Goal: Task Accomplishment & Management: Manage account settings

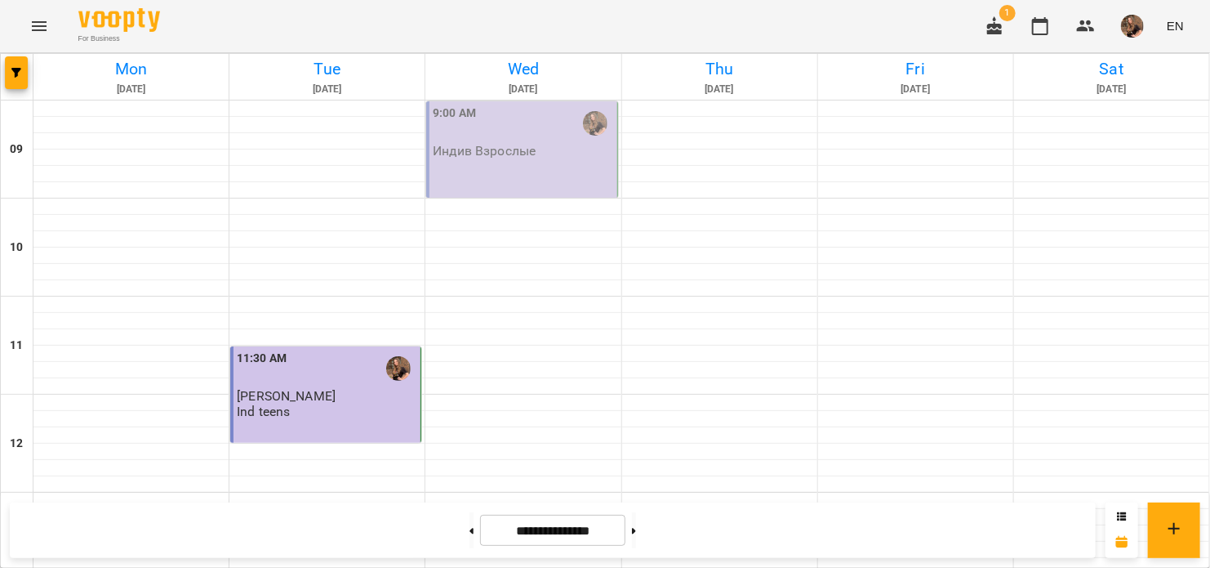
scroll to position [553, 0]
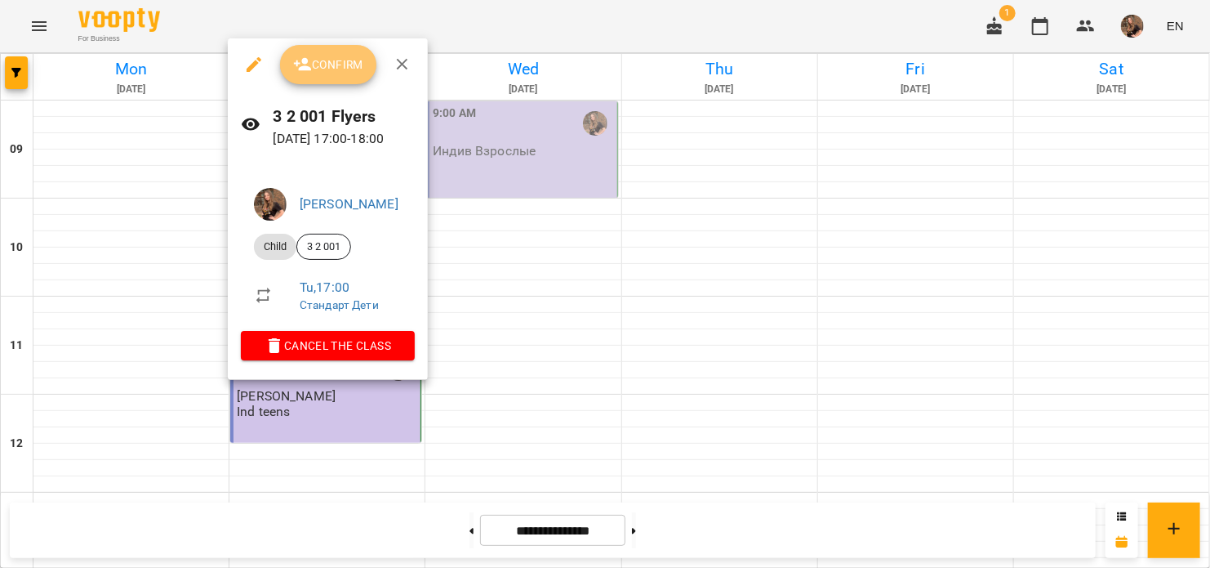
click at [328, 55] on span "Confirm" at bounding box center [328, 65] width 70 height 20
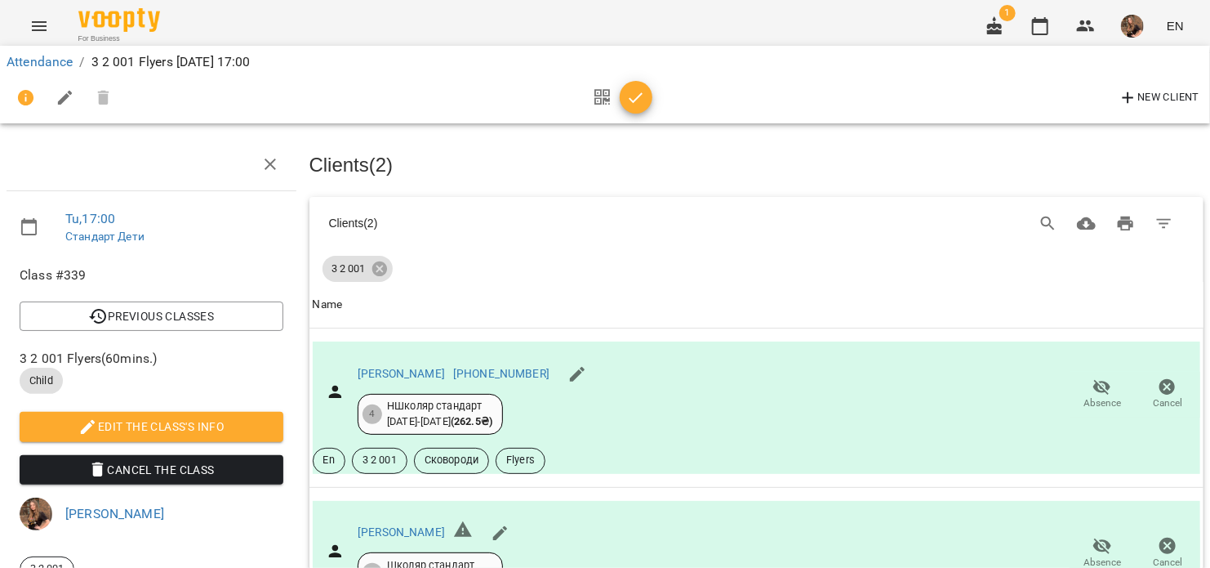
scroll to position [194, 0]
click at [644, 95] on icon "button" at bounding box center [636, 98] width 20 height 20
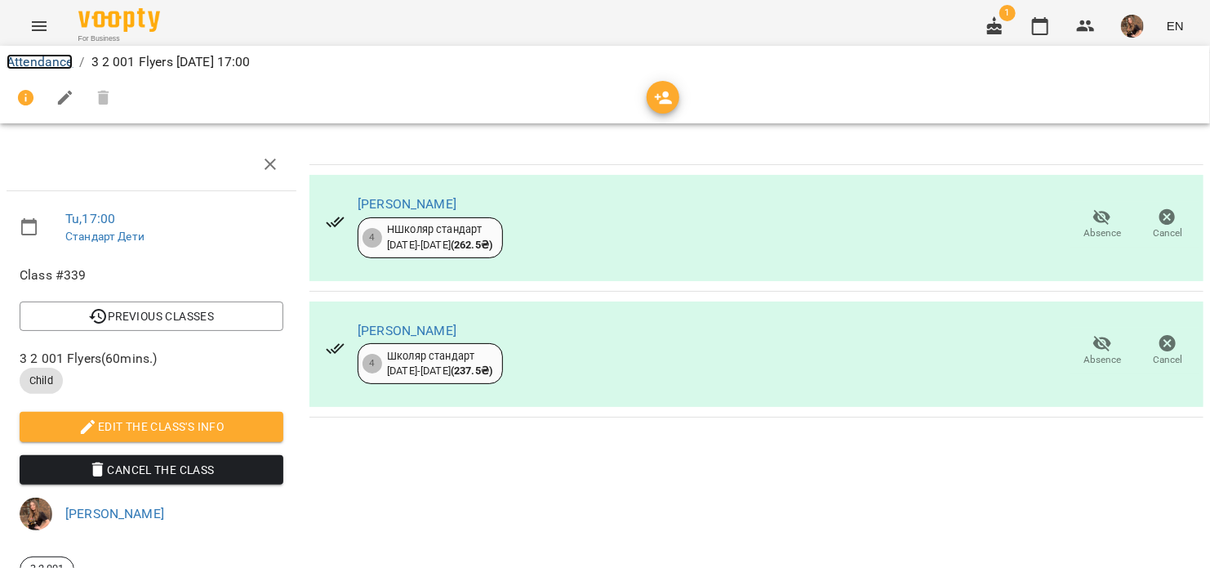
click at [61, 58] on link "Attendance" at bounding box center [40, 62] width 66 height 16
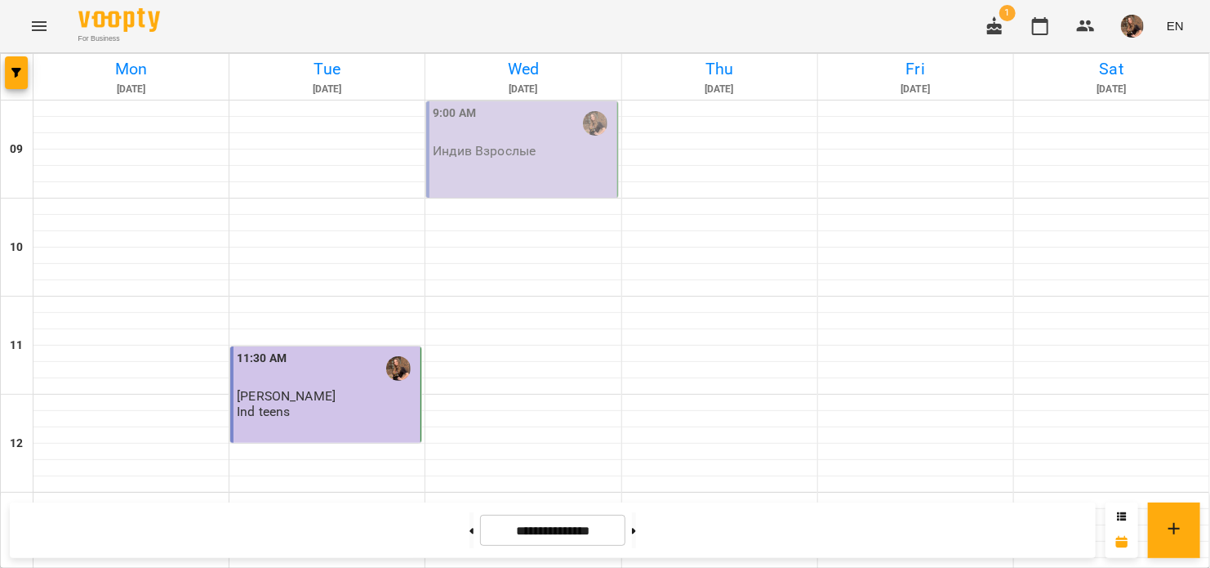
scroll to position [880, 0]
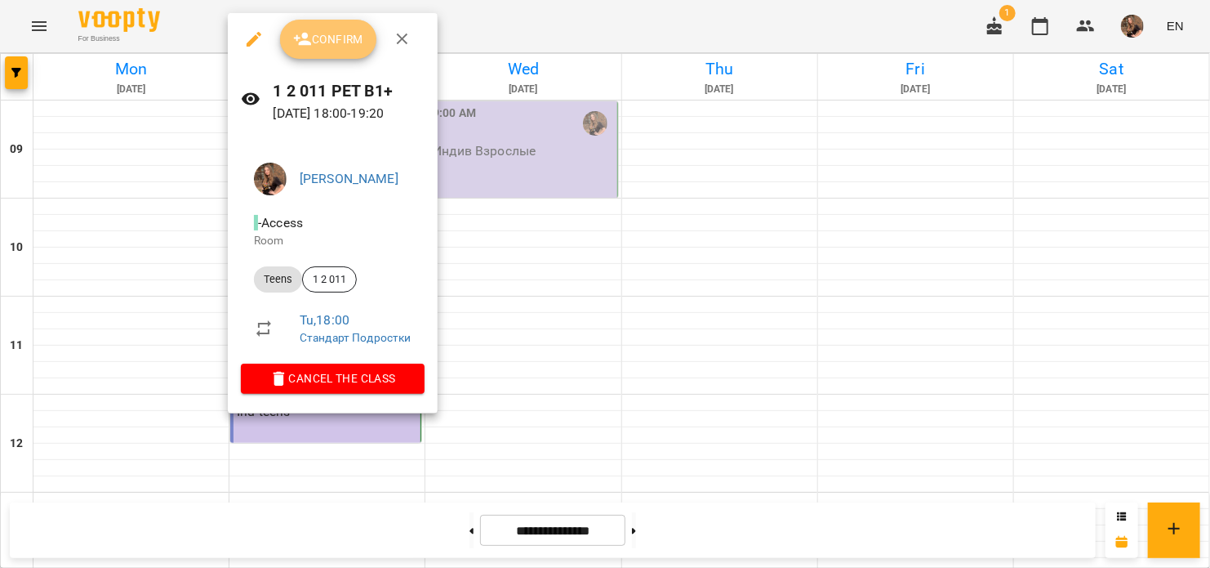
click at [354, 54] on button "Confirm" at bounding box center [328, 39] width 96 height 39
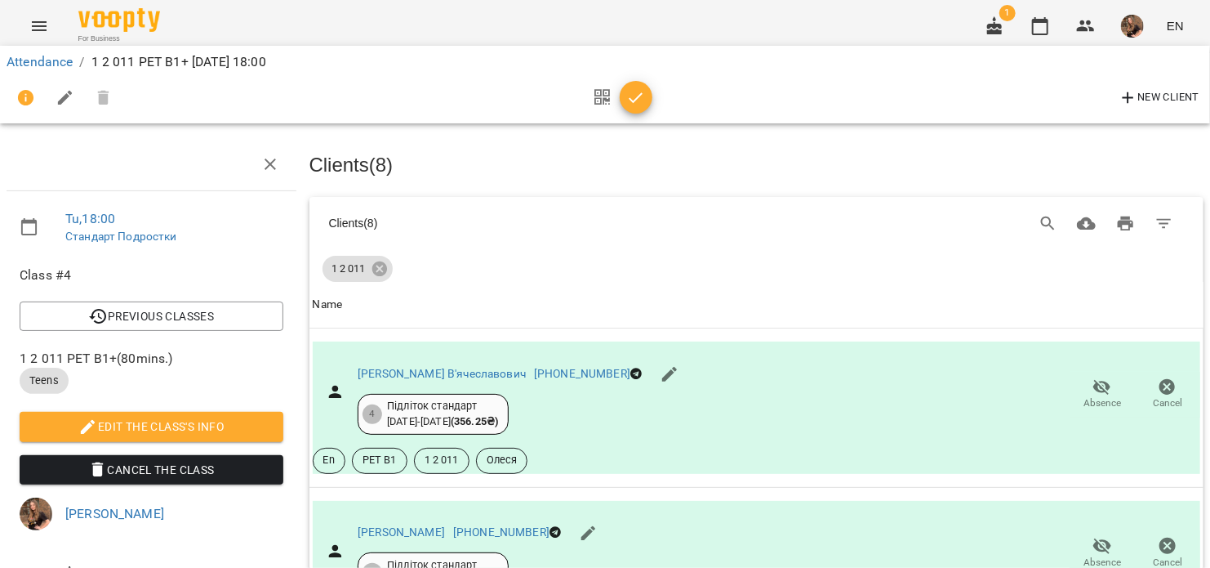
scroll to position [1102, 0]
